Goal: Find specific page/section: Find specific page/section

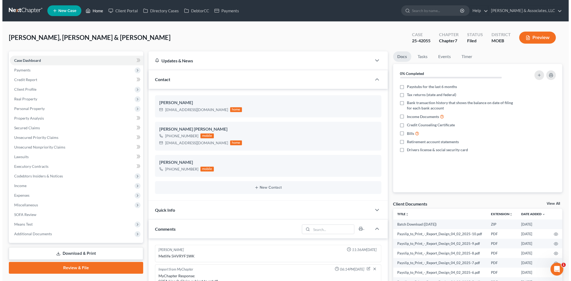
scroll to position [115, 0]
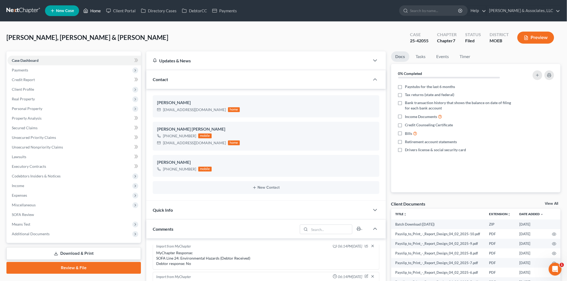
click at [96, 8] on link "Home" at bounding box center [92, 11] width 23 height 10
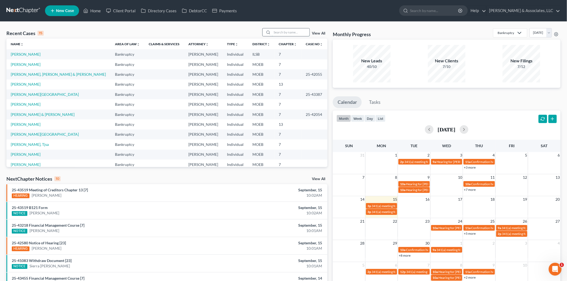
click at [284, 33] on input "search" at bounding box center [291, 32] width 38 height 8
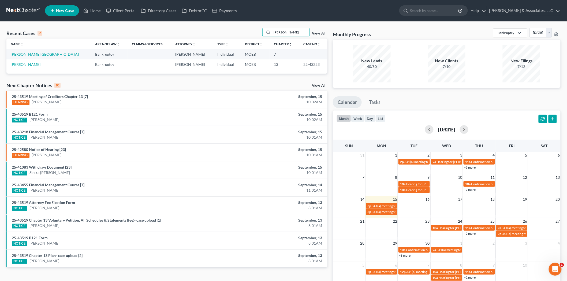
type input "[PERSON_NAME]"
click at [24, 54] on link "[PERSON_NAME][GEOGRAPHIC_DATA]" at bounding box center [45, 54] width 68 height 5
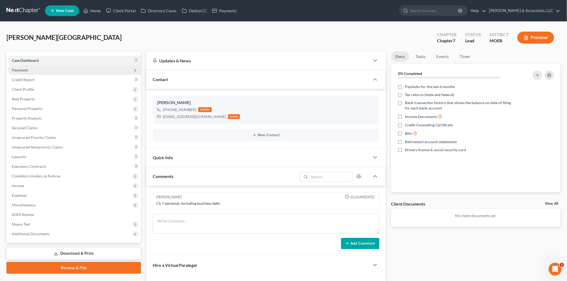
click at [17, 69] on span "Payments" at bounding box center [20, 70] width 16 height 5
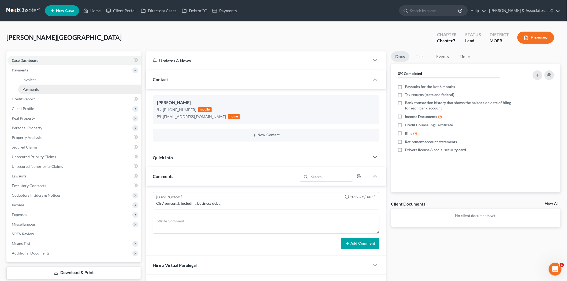
click at [28, 87] on span "Payments" at bounding box center [31, 89] width 16 height 5
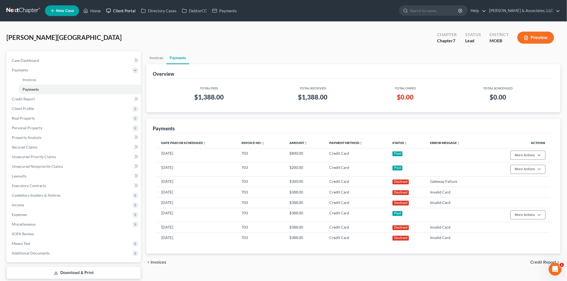
click at [121, 11] on link "Client Portal" at bounding box center [120, 11] width 35 height 10
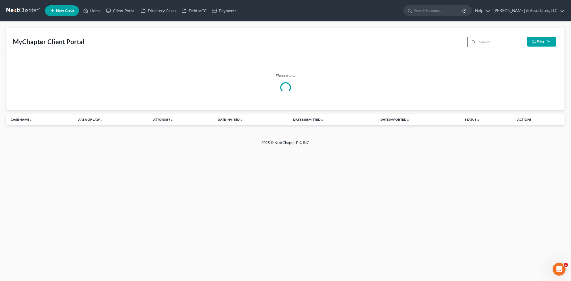
click at [500, 40] on input "search" at bounding box center [501, 42] width 47 height 10
type input "[PERSON_NAME]"
